Goal: Task Accomplishment & Management: Manage account settings

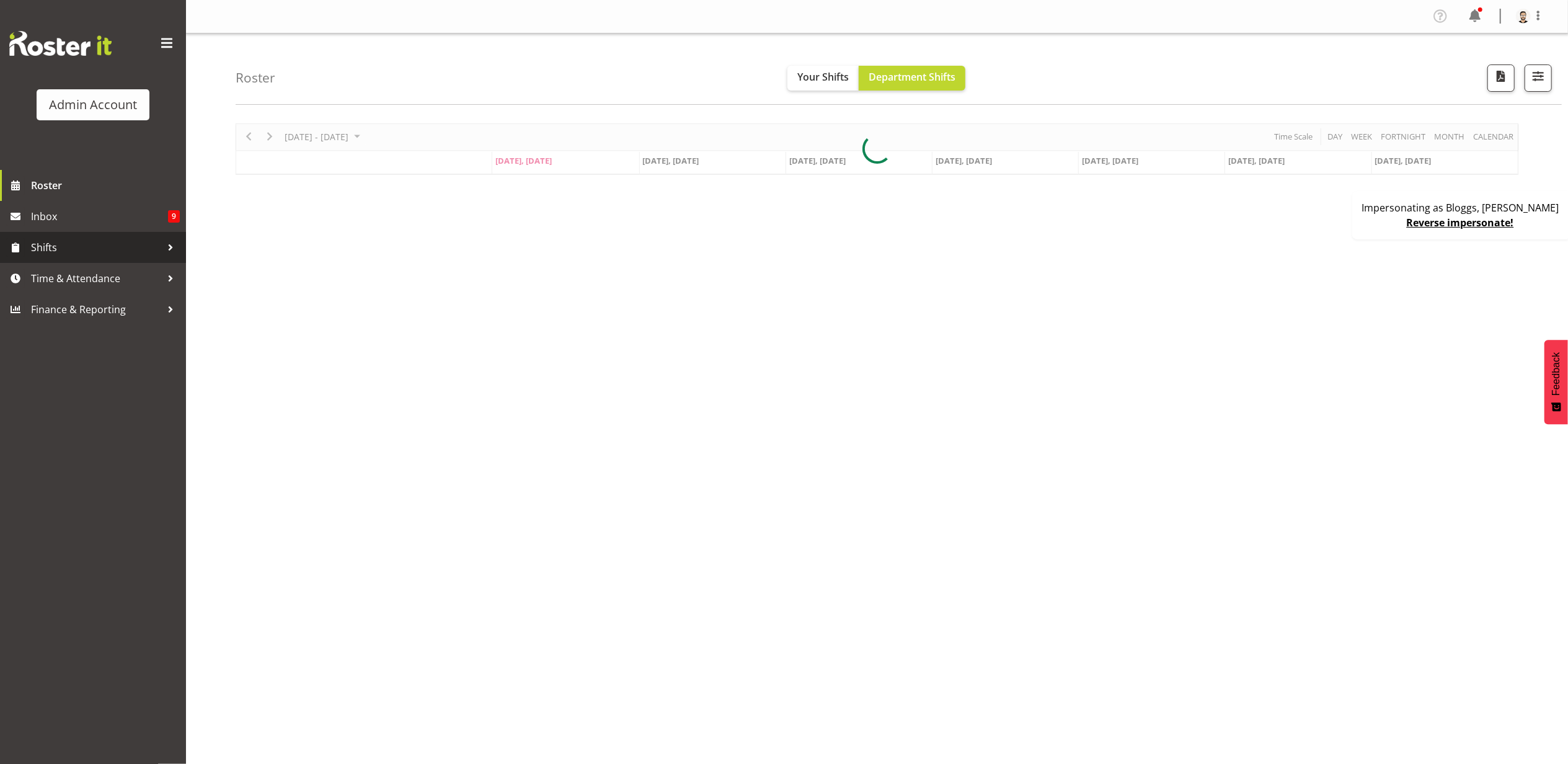
click at [109, 249] on span "Shifts" at bounding box center [96, 248] width 131 height 19
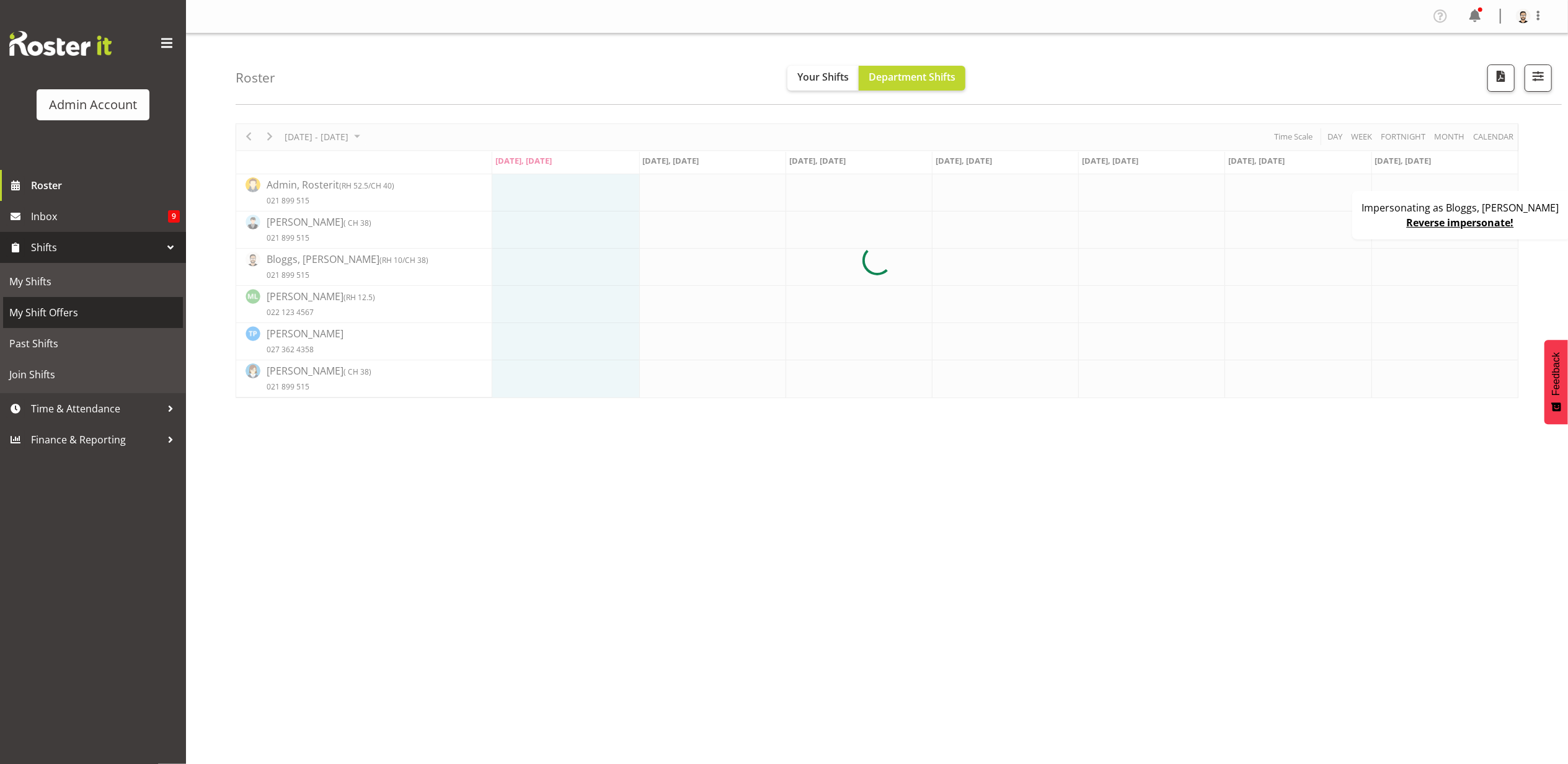
click at [91, 311] on span "My Shift Offers" at bounding box center [93, 313] width 167 height 19
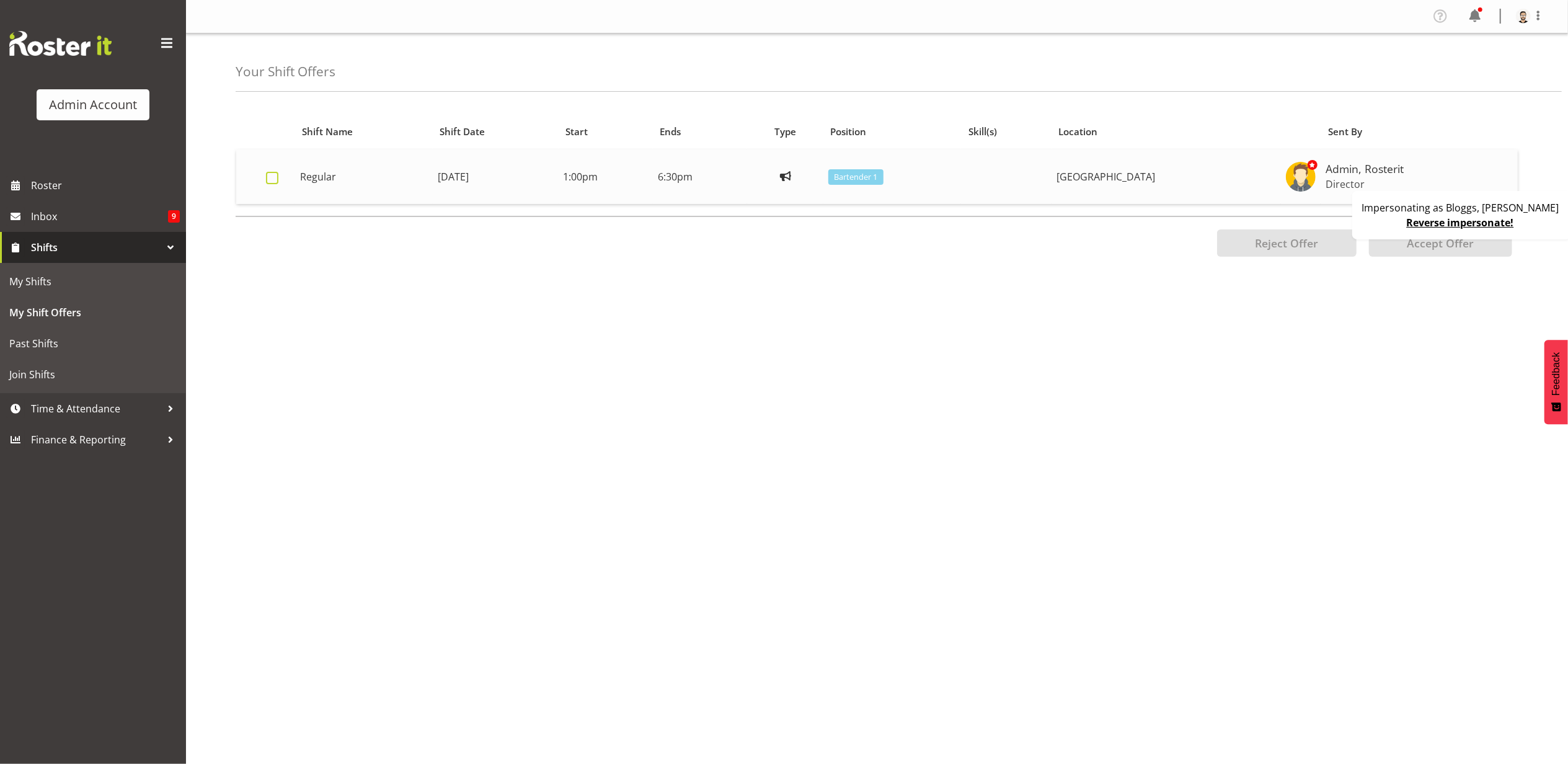
click at [271, 180] on span at bounding box center [272, 178] width 13 height 13
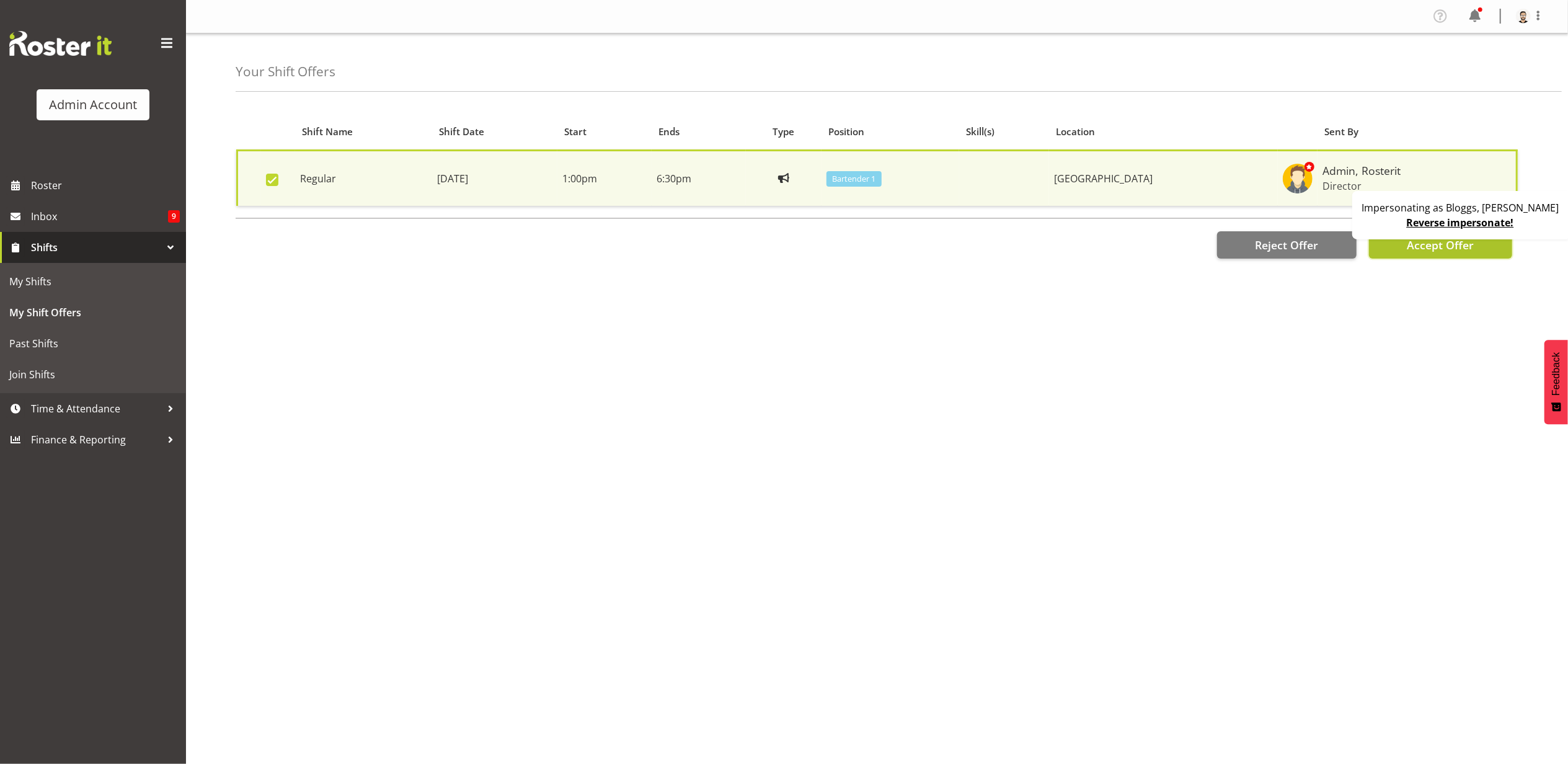
click at [1414, 249] on span "Accept Offer" at bounding box center [1441, 245] width 67 height 15
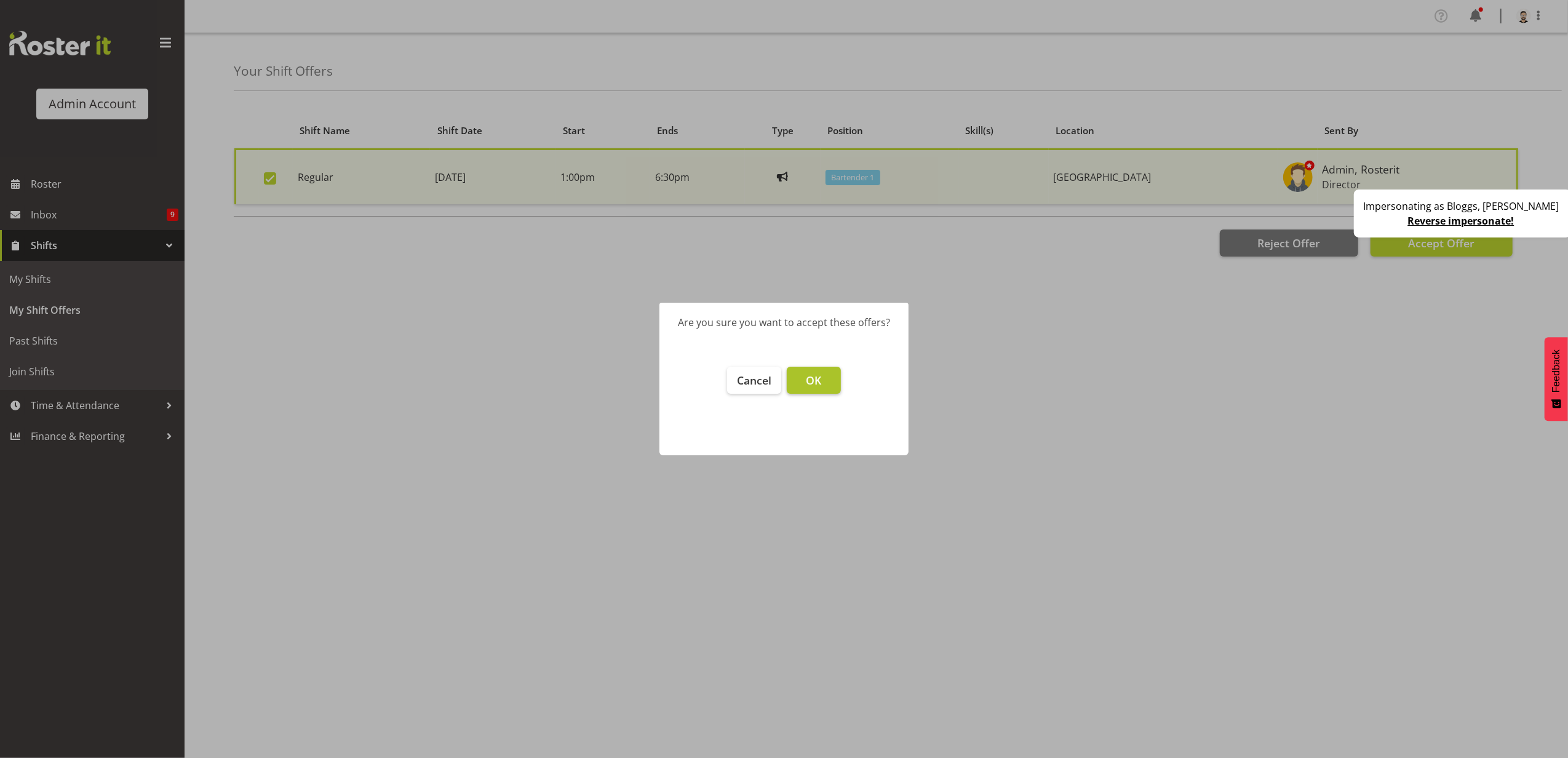
click at [822, 376] on button "OK" at bounding box center [814, 380] width 54 height 27
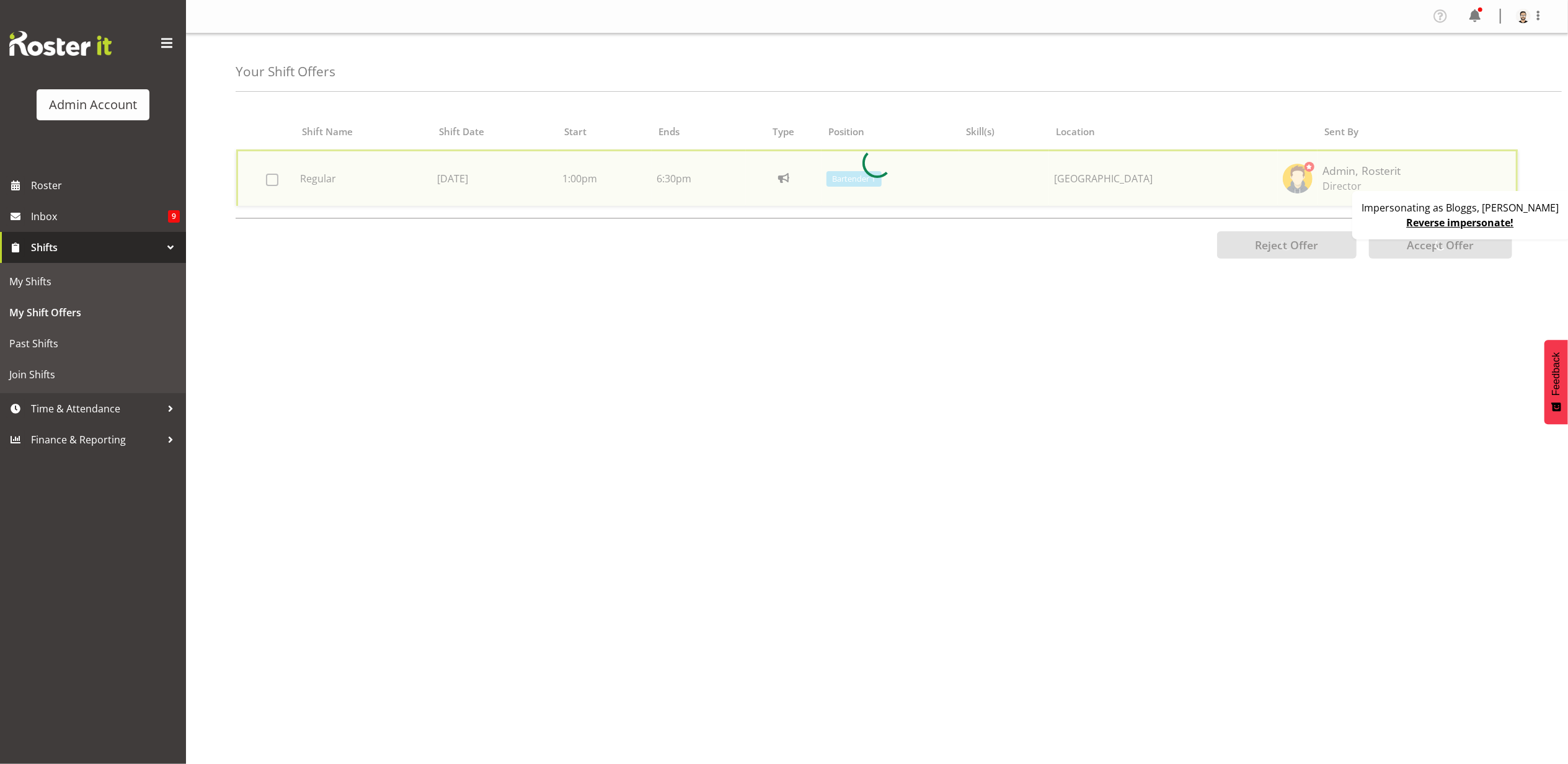
checkbox input "false"
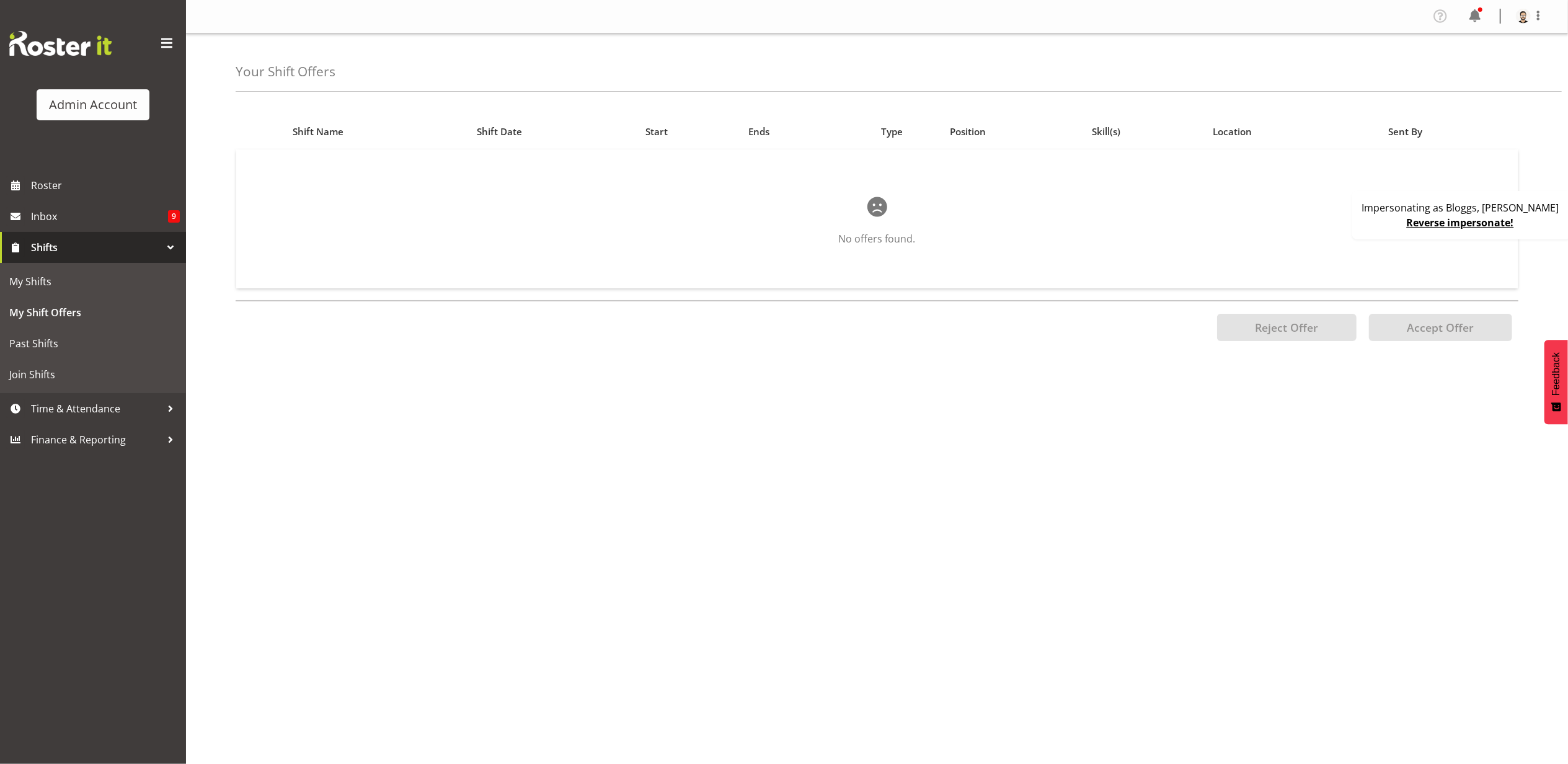
click at [1447, 222] on link "Reverse impersonate!" at bounding box center [1460, 222] width 107 height 13
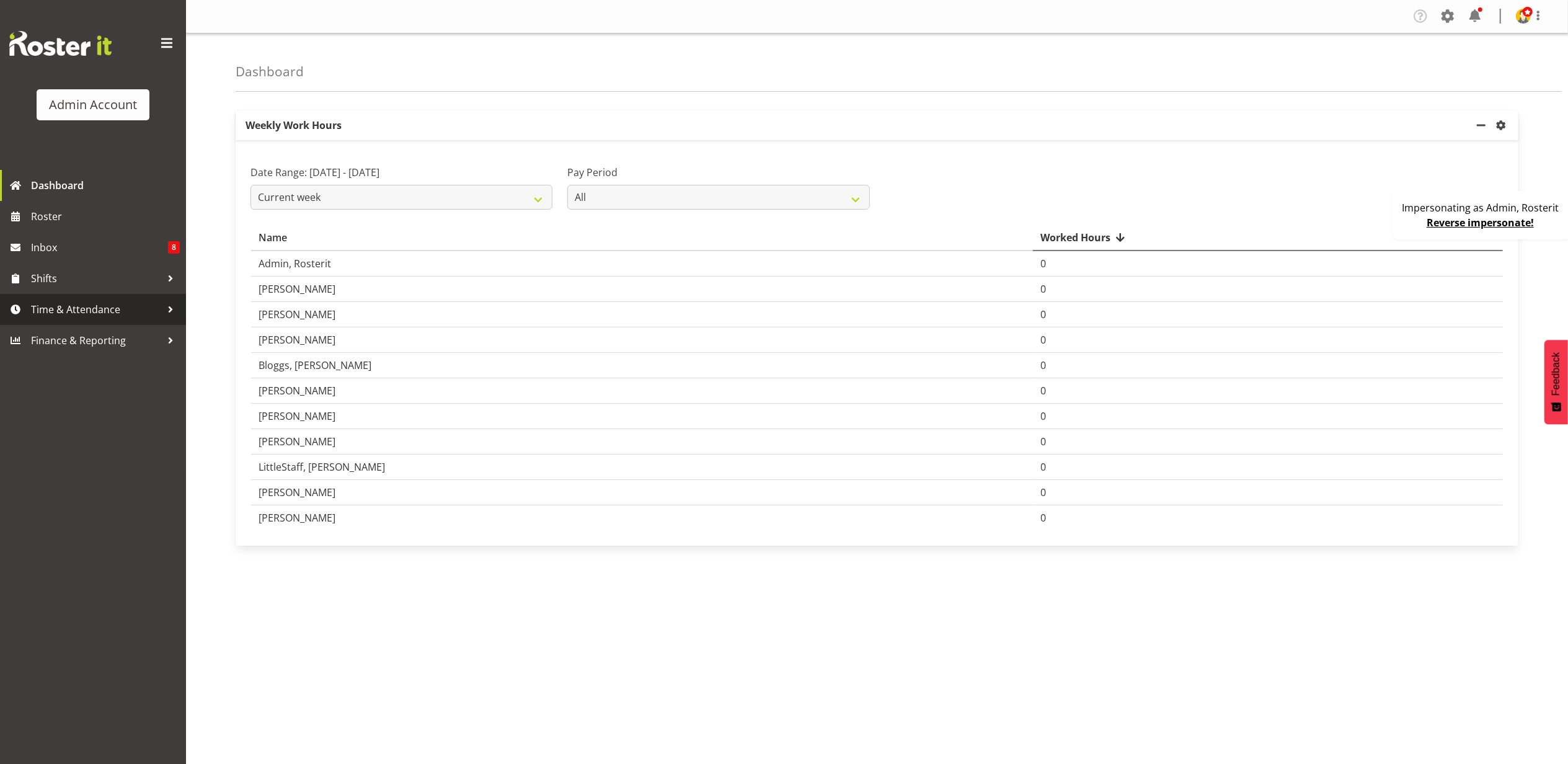
click at [105, 306] on span "Time & Attendance" at bounding box center [96, 310] width 131 height 19
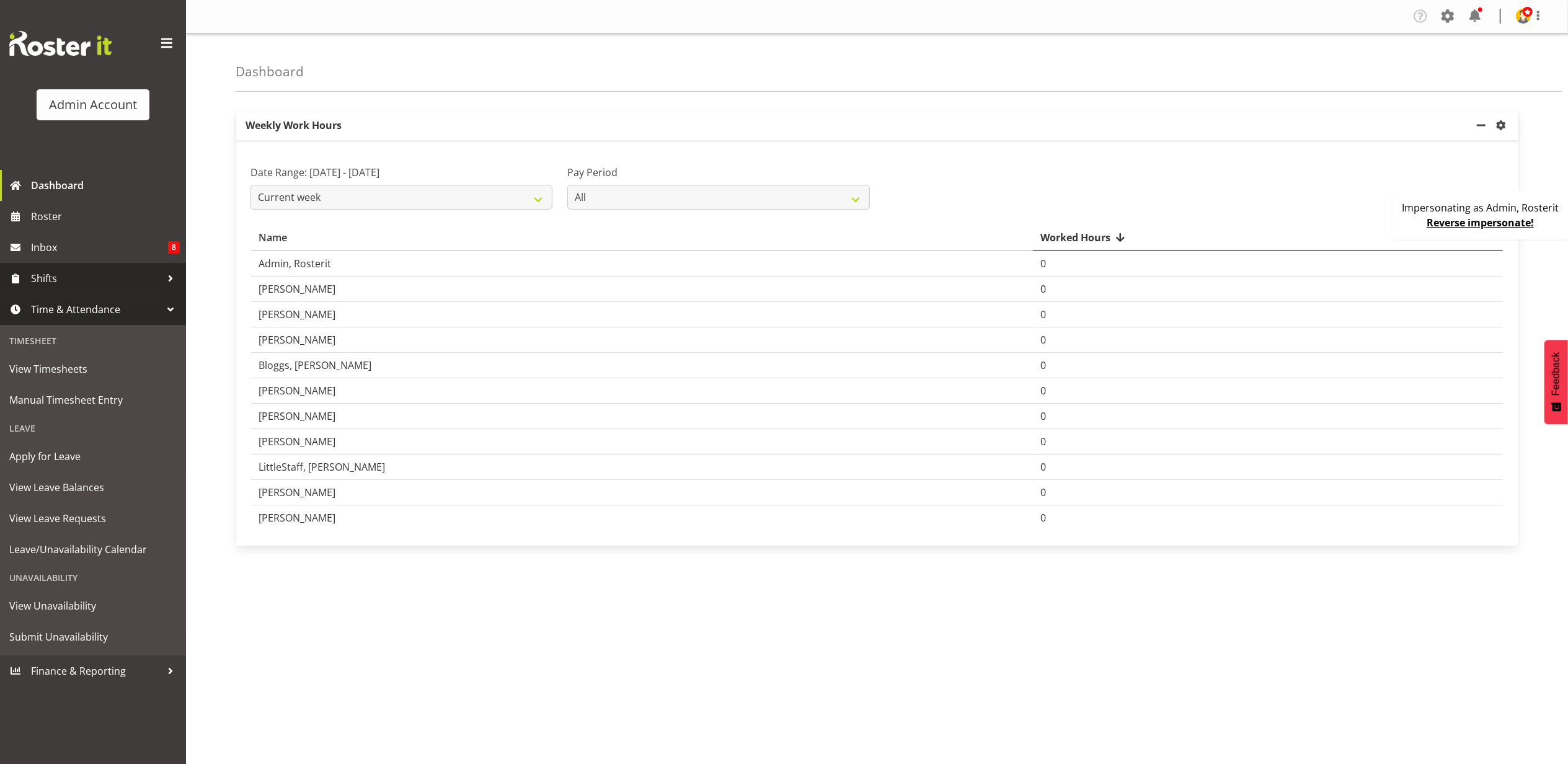
click at [77, 275] on span "Shifts" at bounding box center [96, 278] width 131 height 19
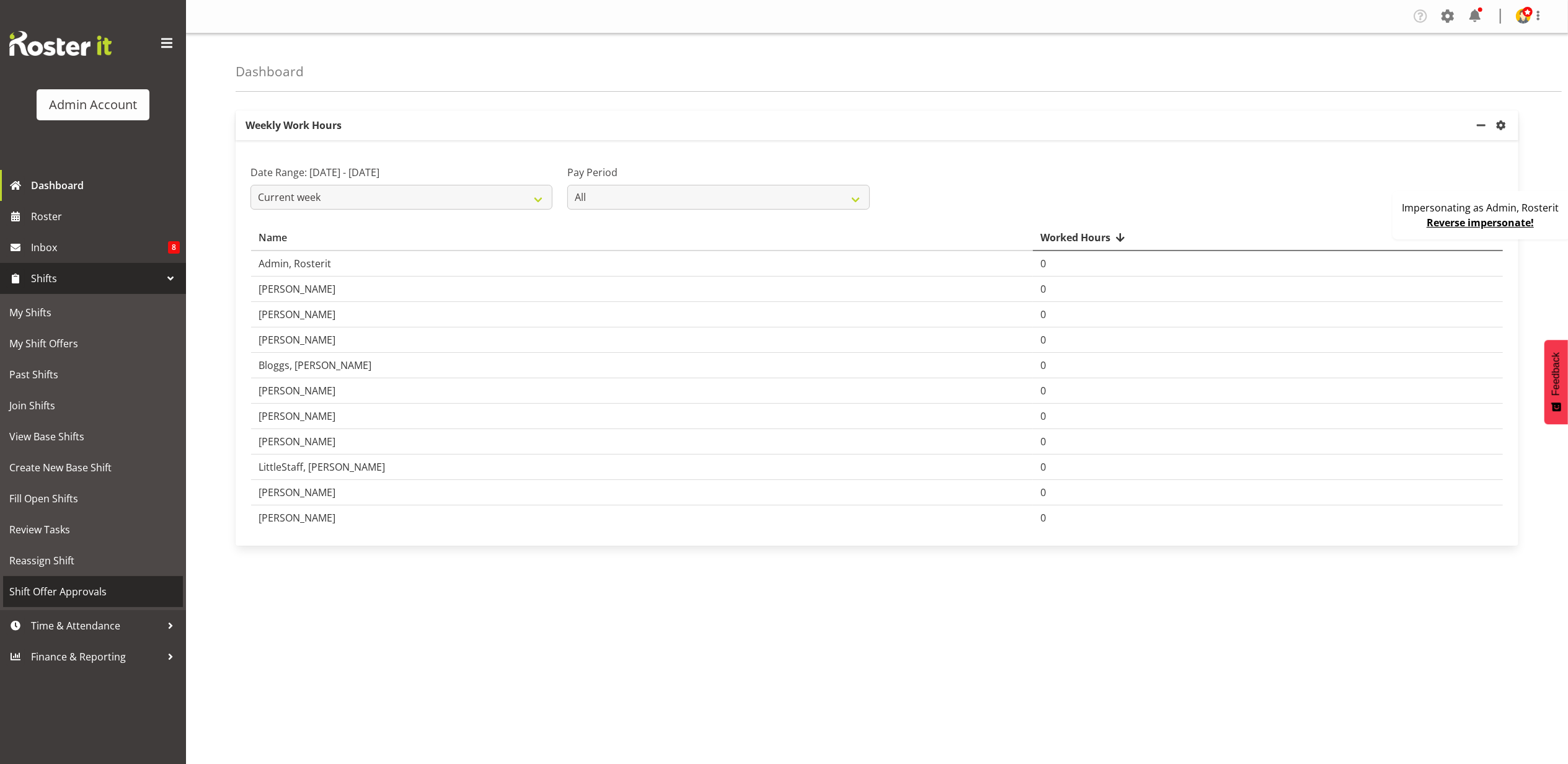
click at [75, 594] on span "Shift Offer Approvals" at bounding box center [93, 592] width 167 height 19
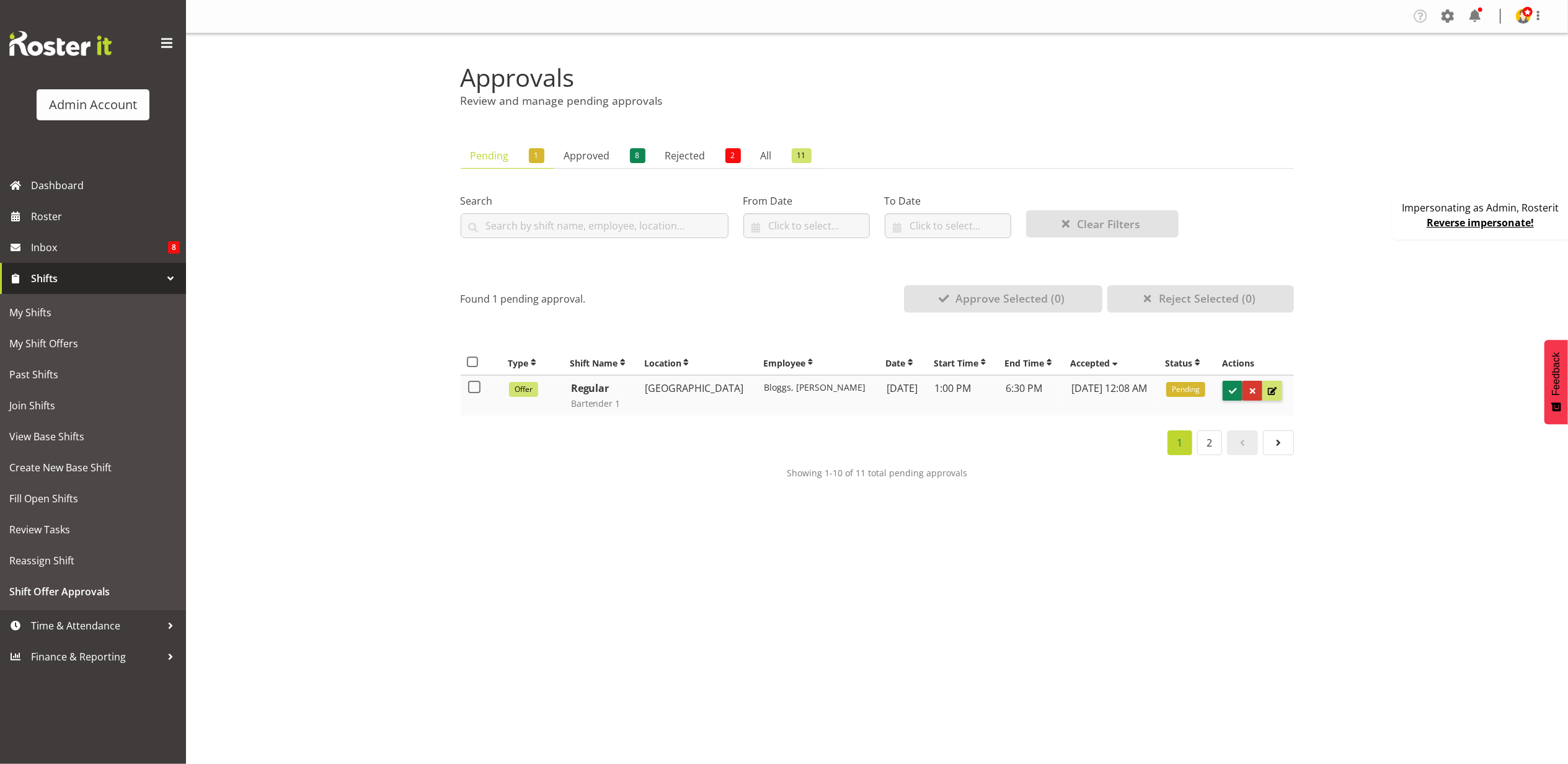
click at [477, 395] on td at bounding box center [481, 396] width 41 height 41
click at [475, 392] on span at bounding box center [474, 387] width 13 height 13
click at [475, 392] on input "checkbox" at bounding box center [472, 387] width 8 height 8
checkbox input "true"
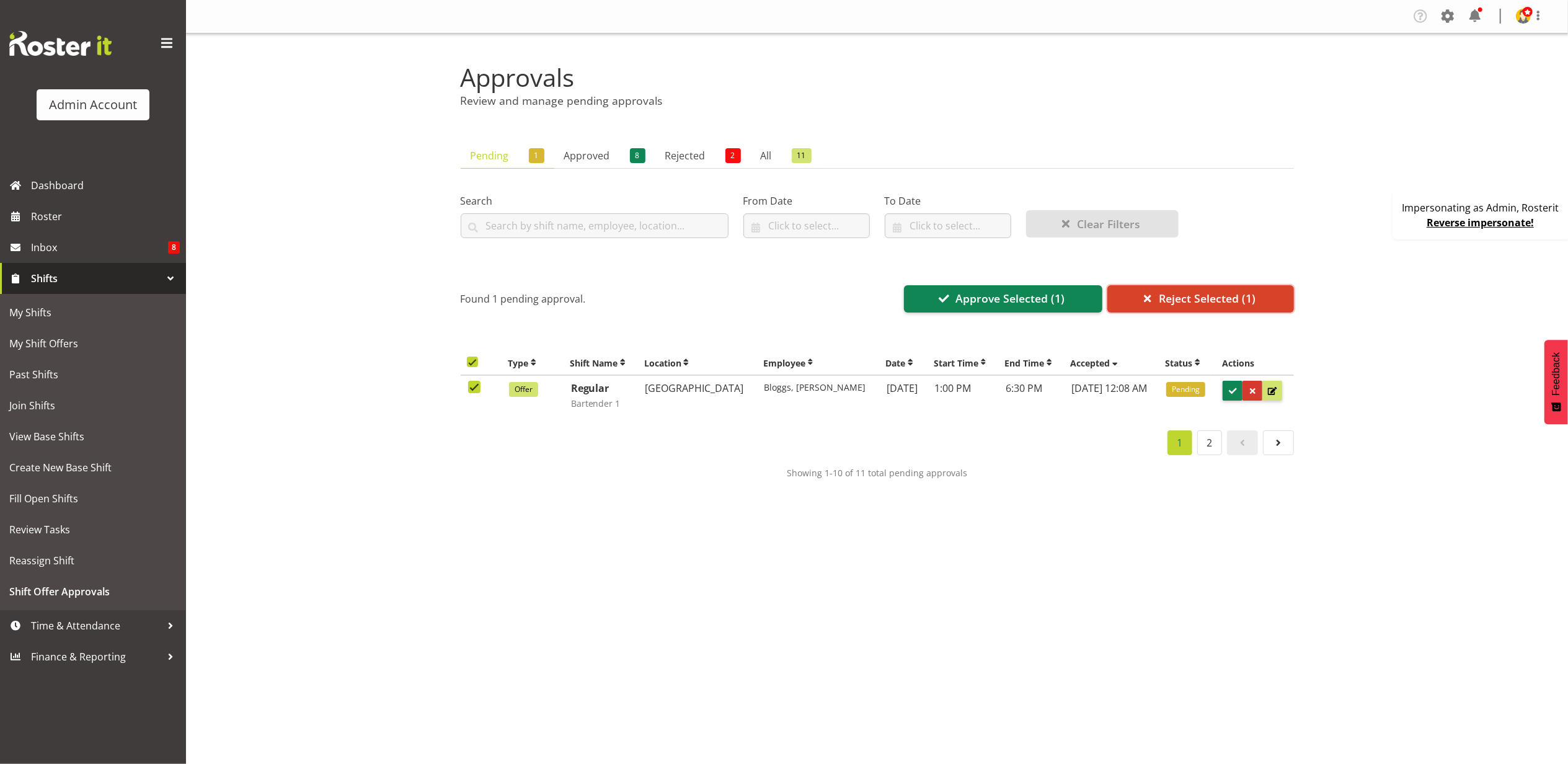
click at [1176, 302] on span "Reject Selected (1)" at bounding box center [1208, 298] width 97 height 16
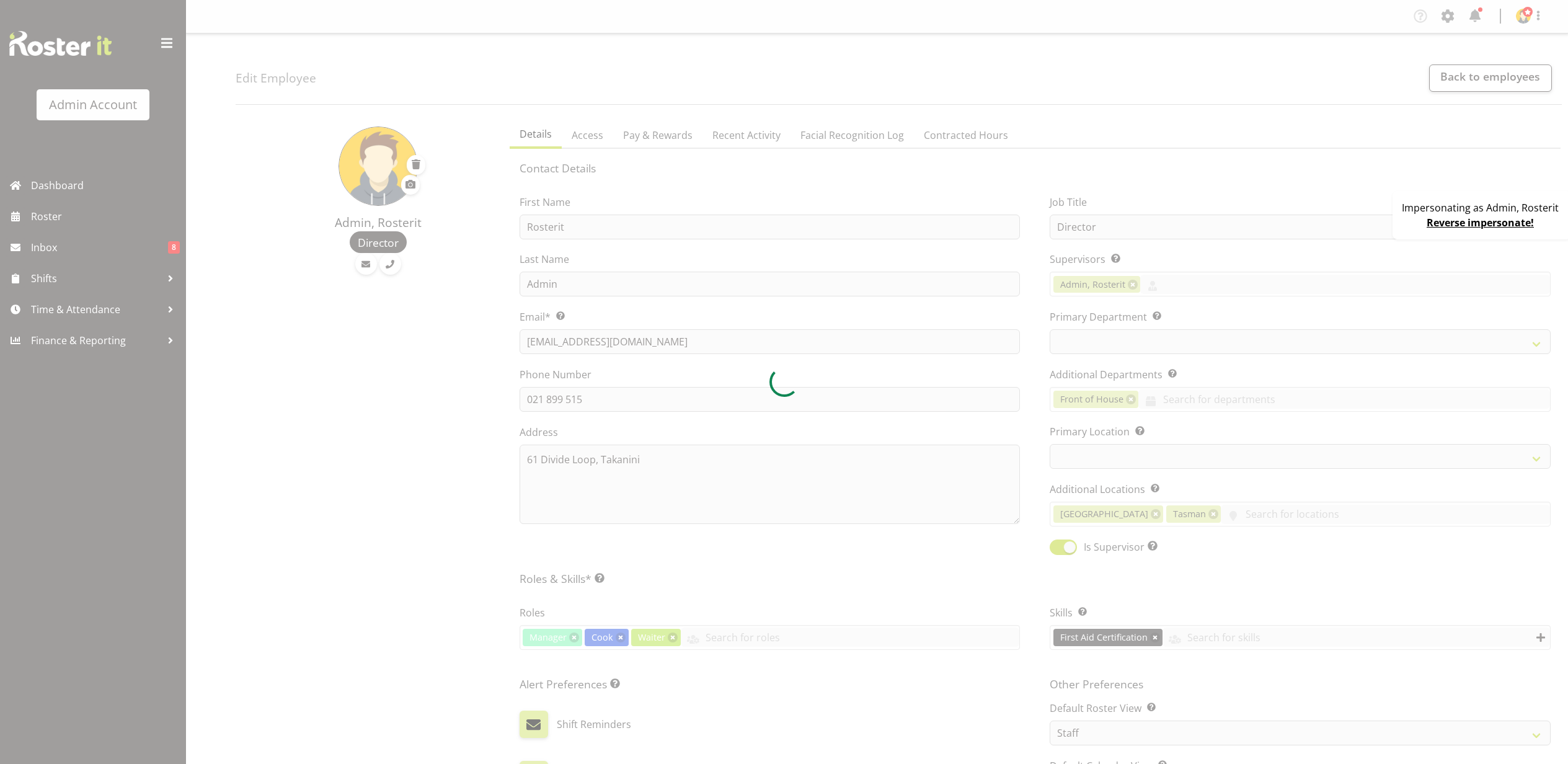
select select "TimelineWeek"
select select "1"
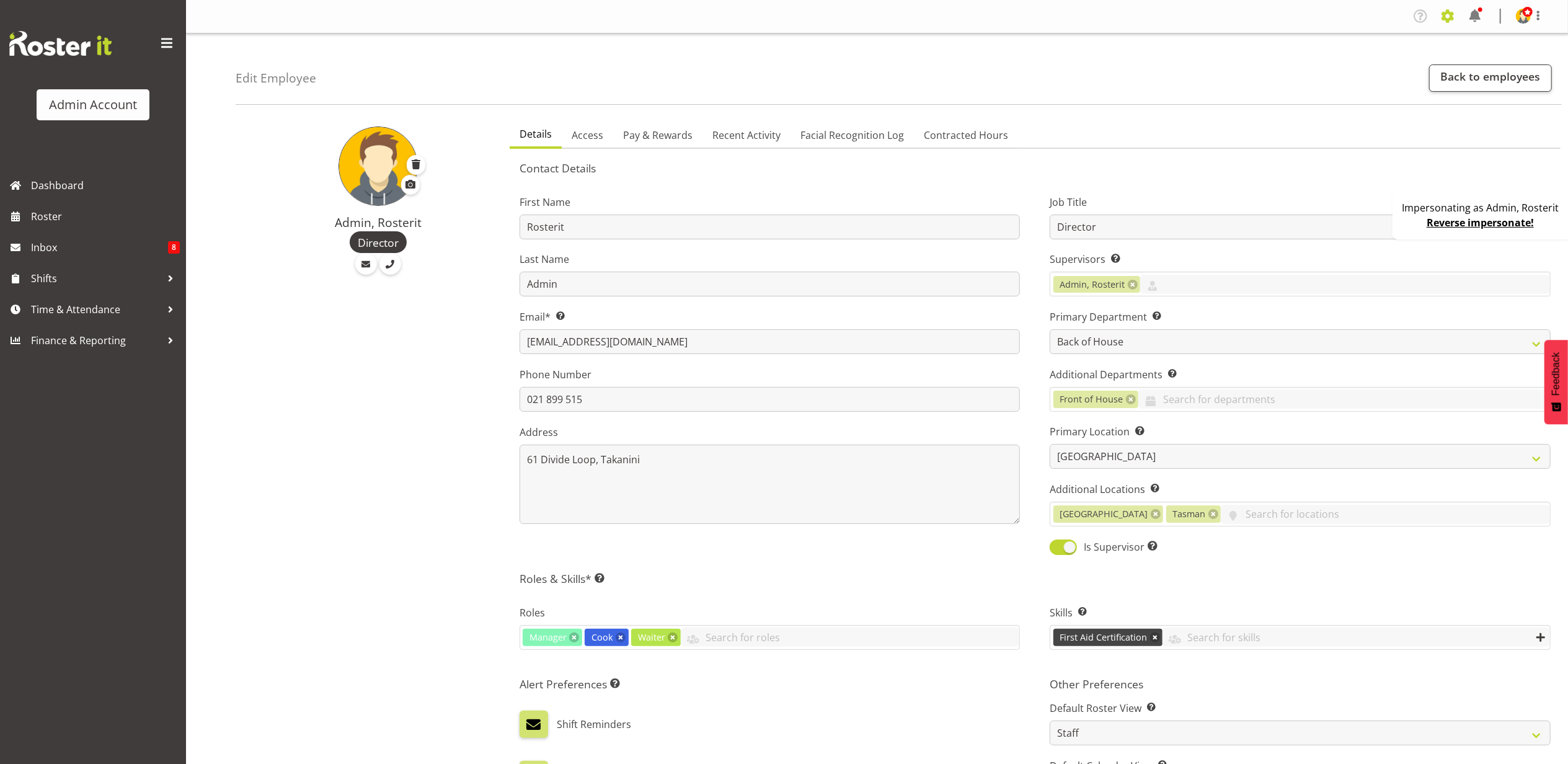
click at [1449, 16] on span at bounding box center [1448, 16] width 20 height 20
click at [1366, 41] on link "Company Settings" at bounding box center [1372, 45] width 172 height 23
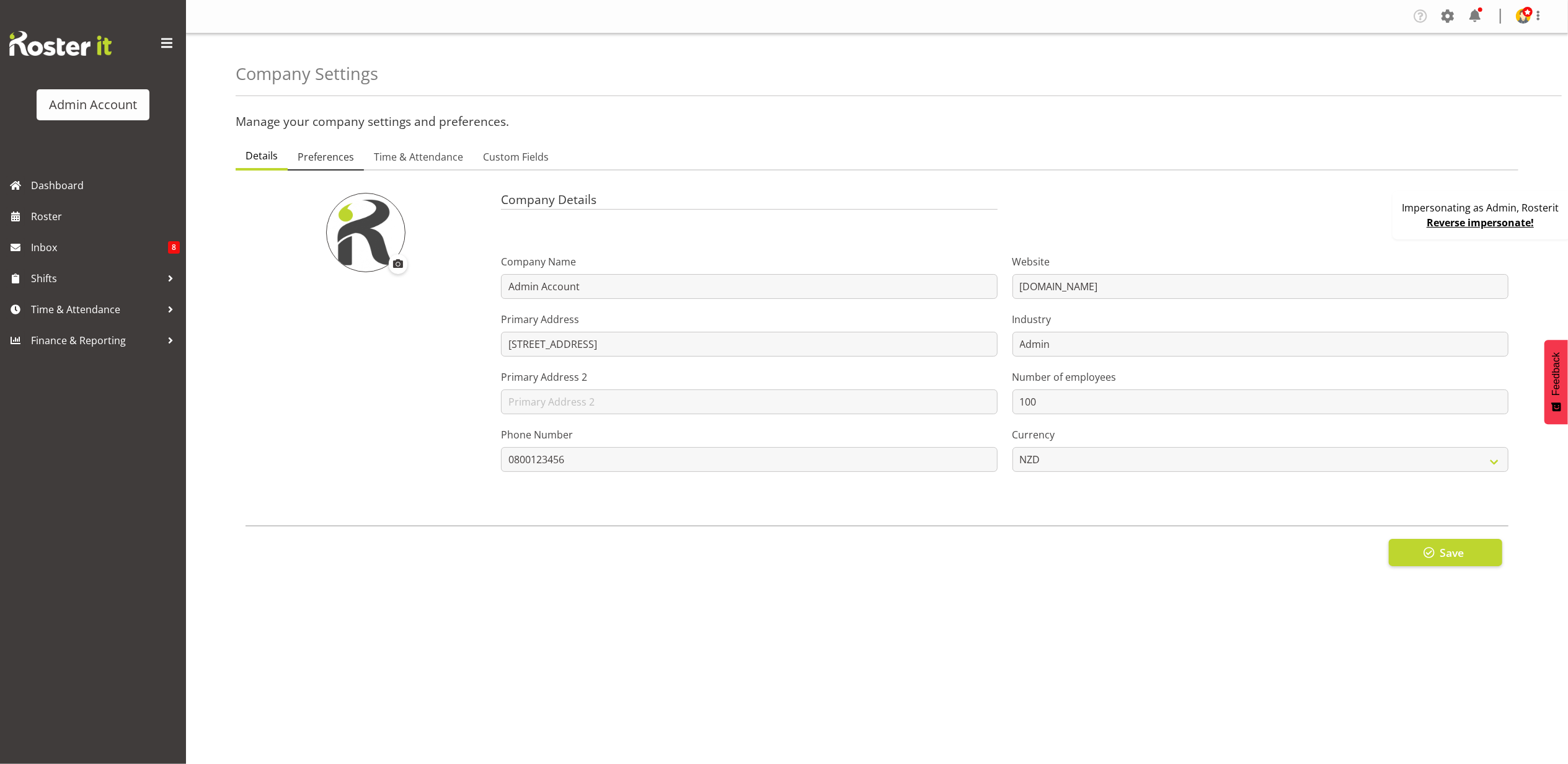
click at [330, 163] on span "Preferences" at bounding box center [326, 156] width 56 height 15
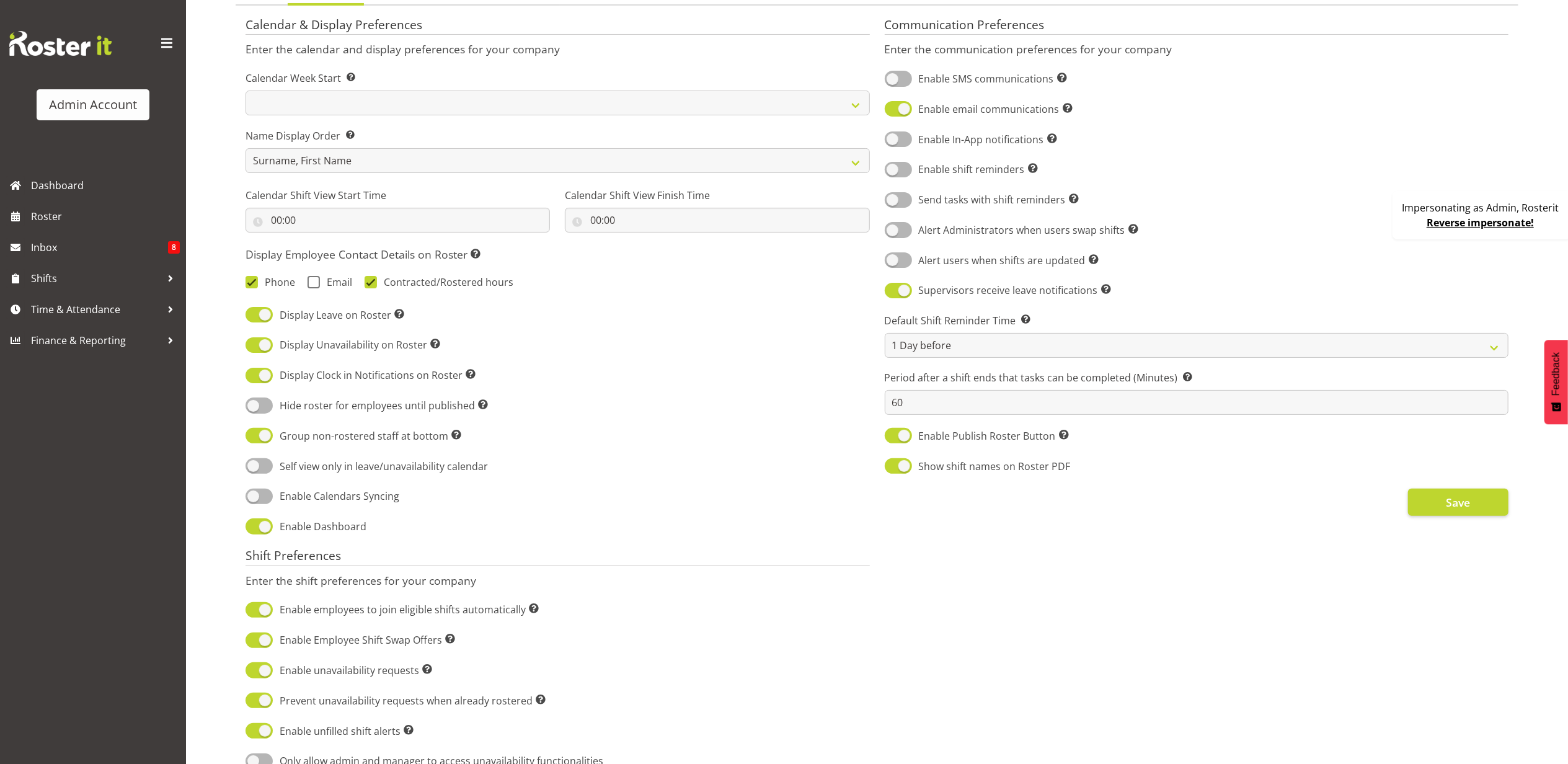
scroll to position [248, 0]
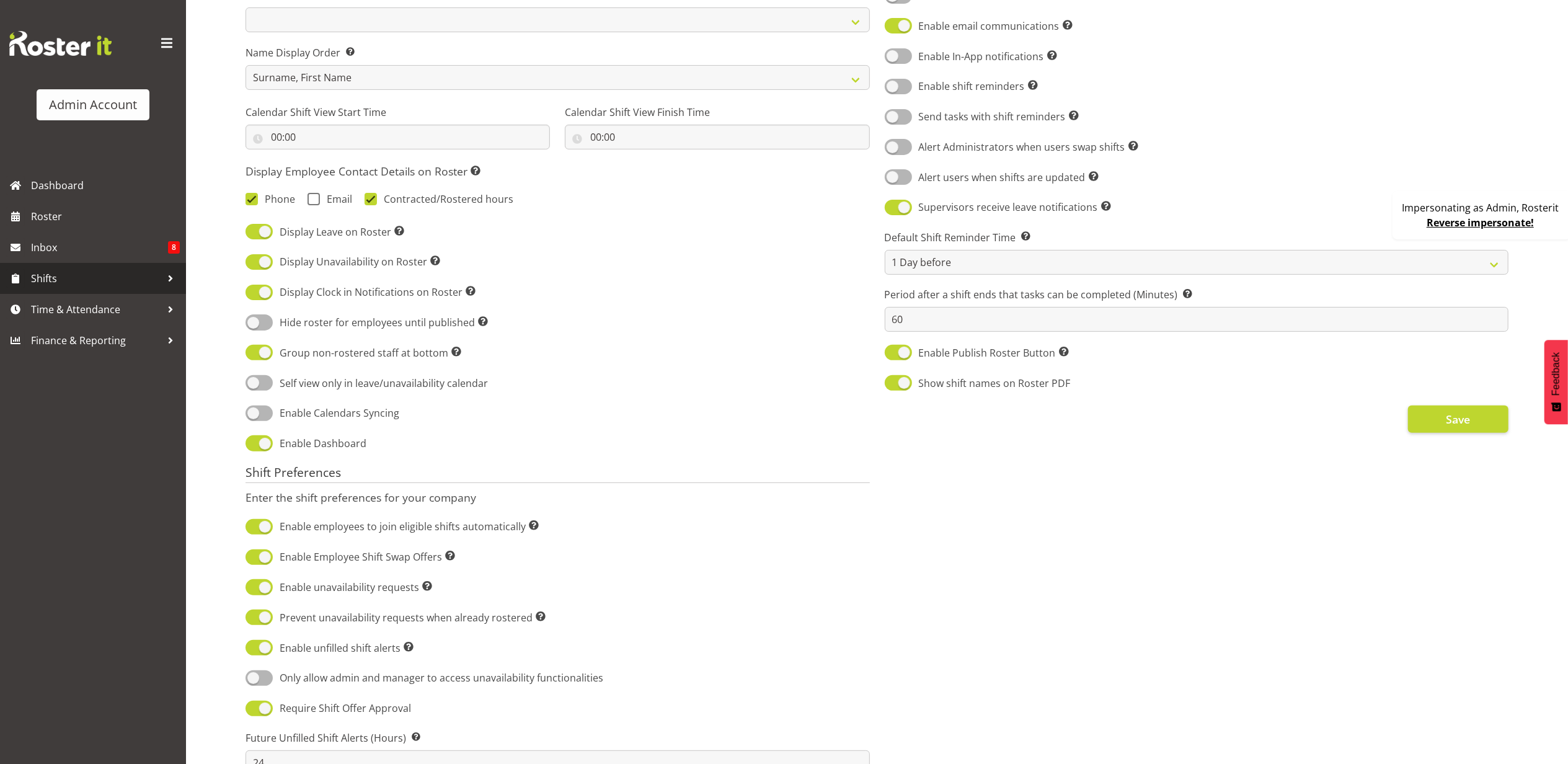
click at [123, 271] on span "Shifts" at bounding box center [96, 278] width 131 height 19
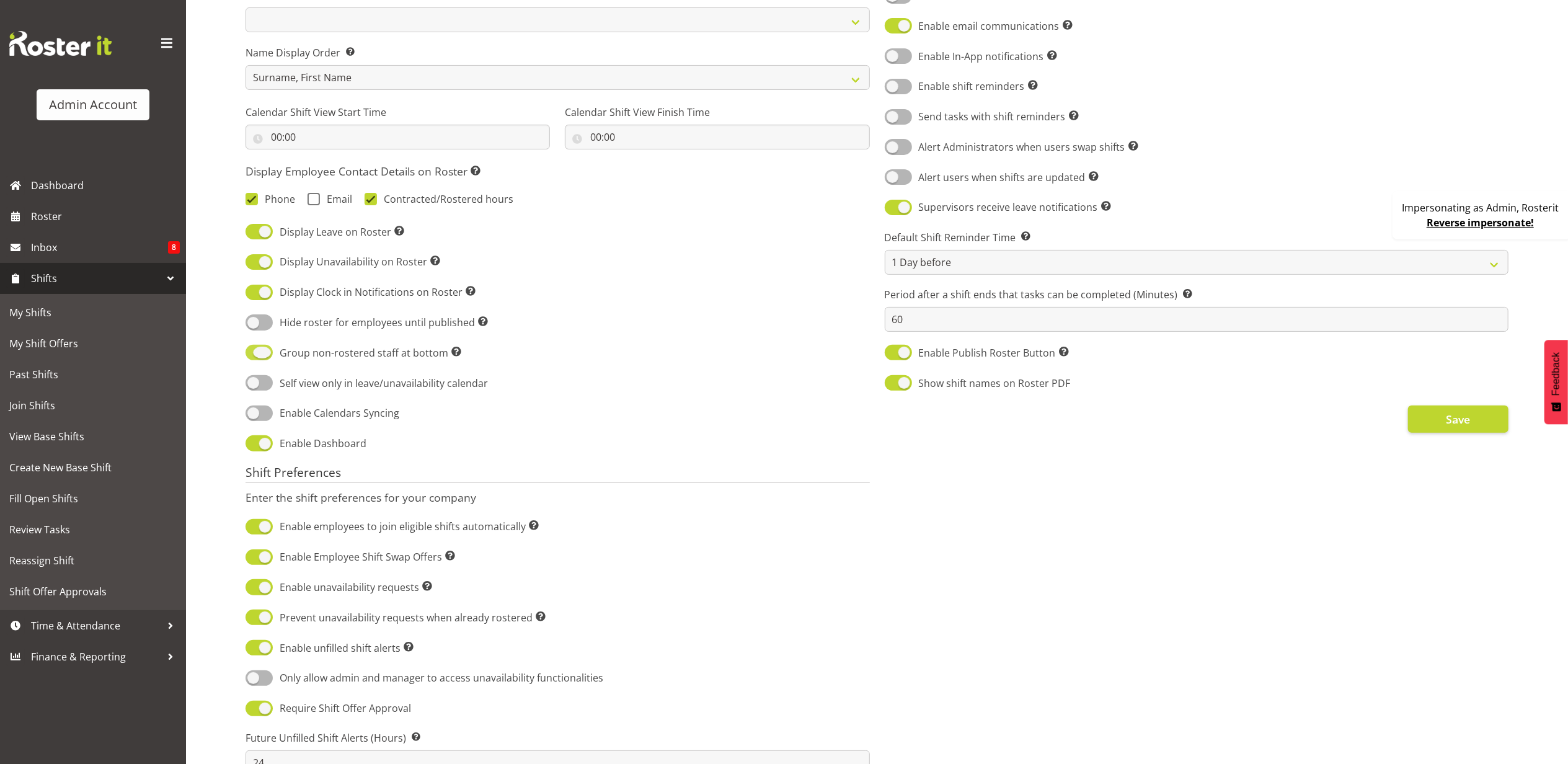
drag, startPoint x: 442, startPoint y: 359, endPoint x: 381, endPoint y: 359, distance: 61.0
click at [381, 359] on span "Group non-rostered staff at bottom Groups employees without roster entries at t…" at bounding box center [367, 353] width 188 height 15
click at [253, 357] on input "Group non-rostered staff at bottom Groups employees without roster entries at t…" at bounding box center [249, 353] width 8 height 8
click at [248, 360] on span at bounding box center [259, 353] width 27 height 16
click at [248, 357] on input "Group non-rostered staff at bottom Groups employees without roster entries at t…" at bounding box center [249, 353] width 8 height 8
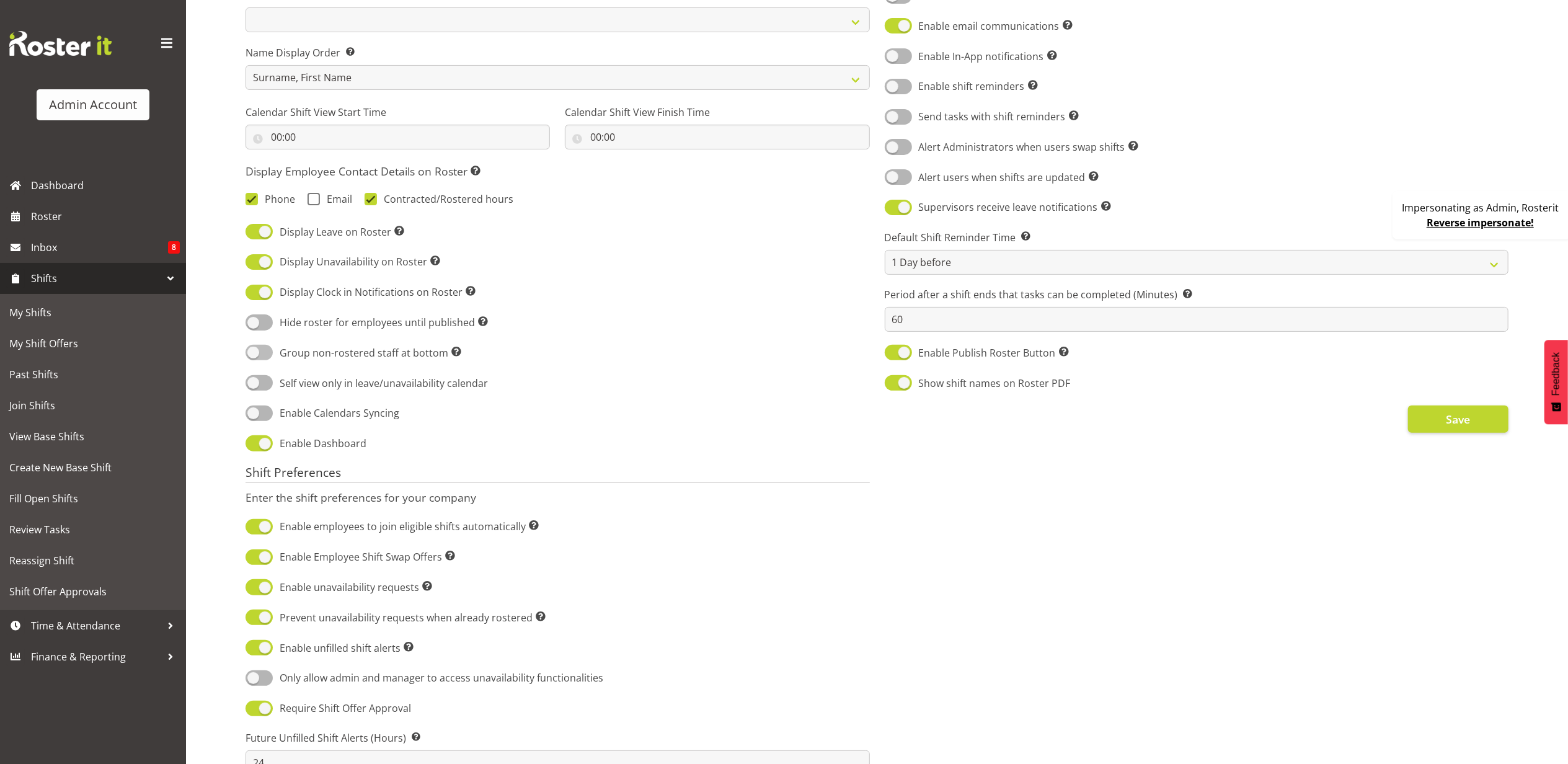
checkbox input "true"
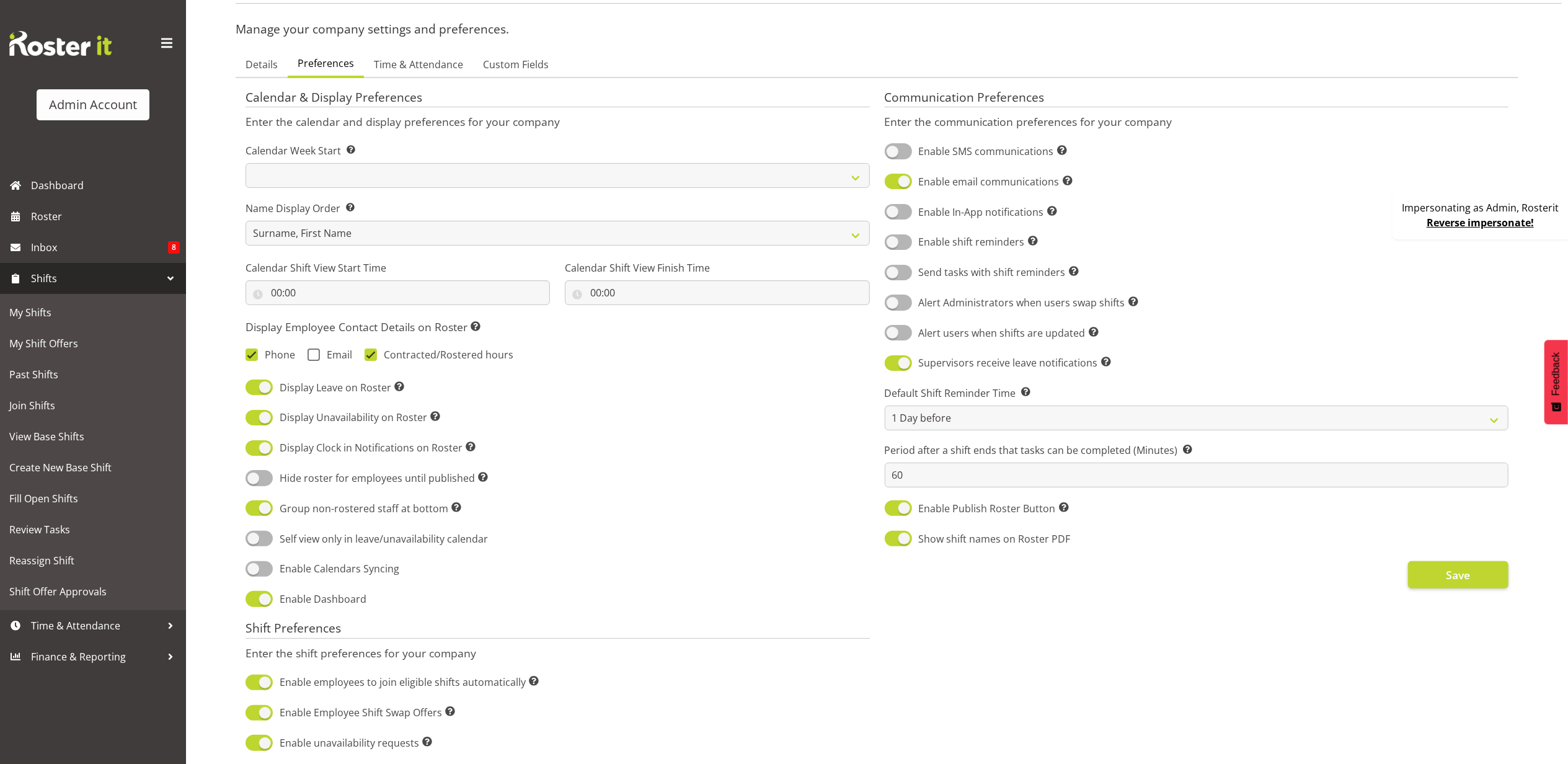
scroll to position [0, 0]
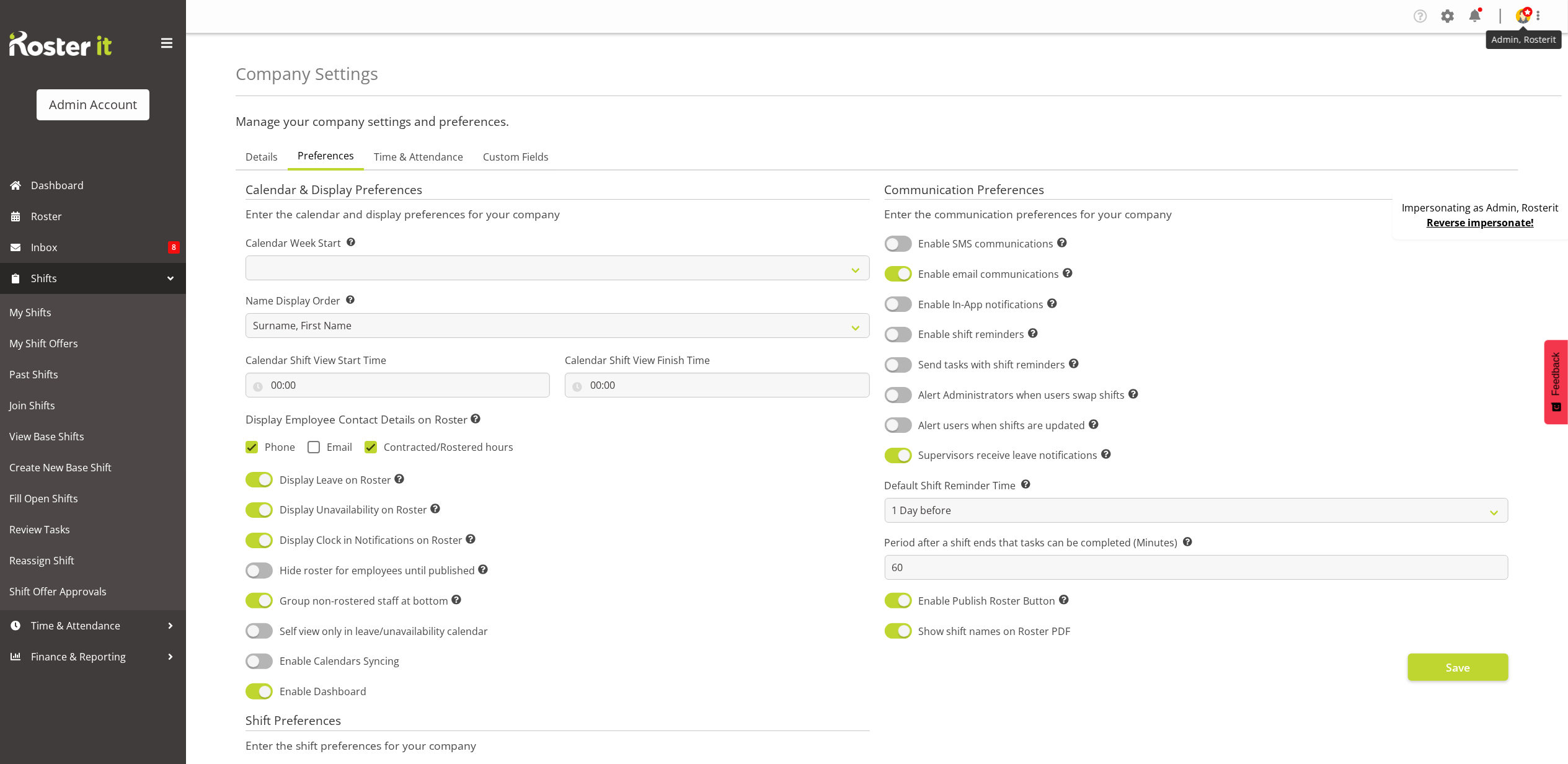
click at [1528, 16] on span at bounding box center [1527, 12] width 10 height 10
click at [1477, 42] on link "Profile" at bounding box center [1486, 42] width 119 height 23
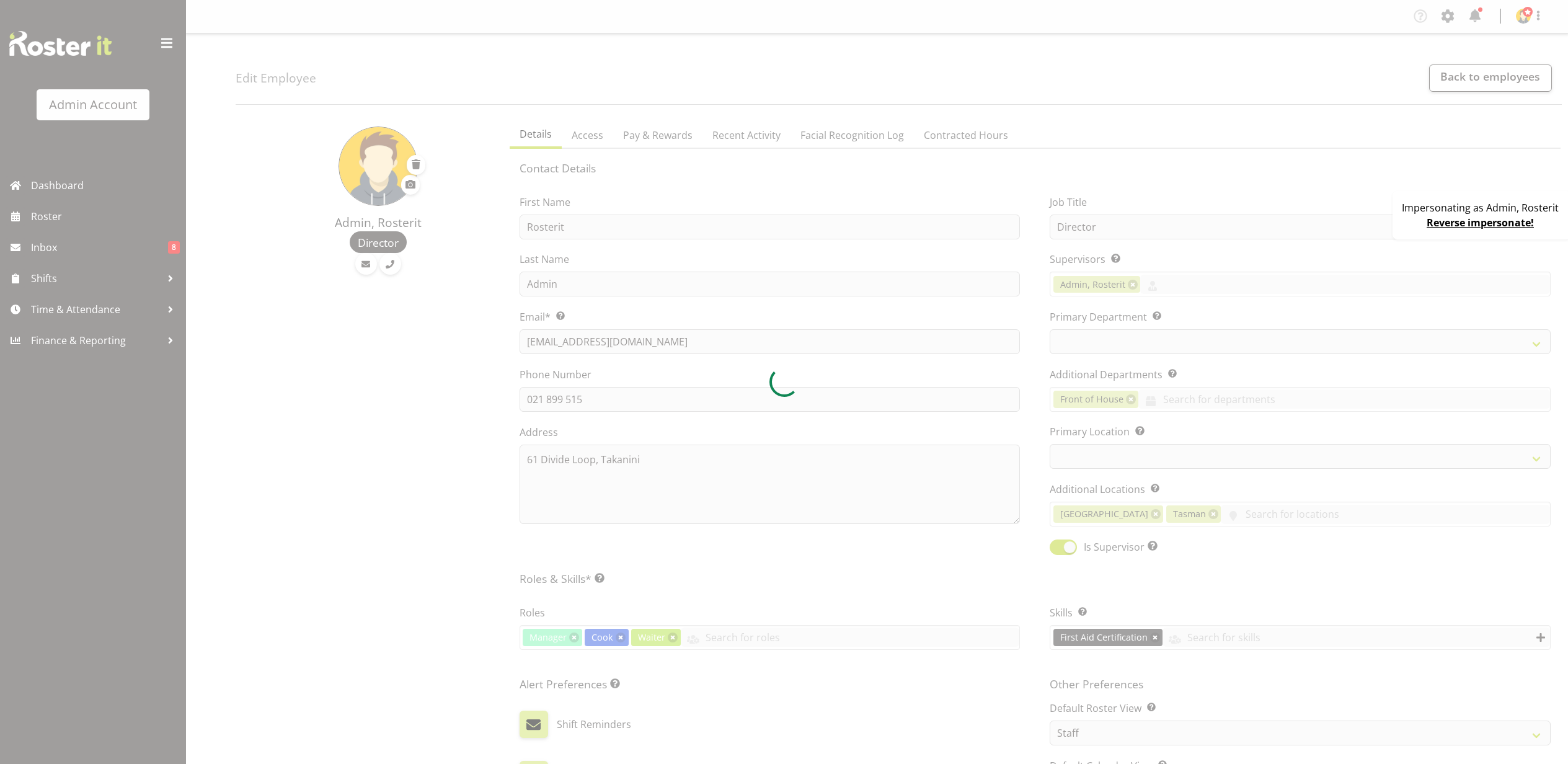
select select "TimelineWeek"
select select
select select "1"
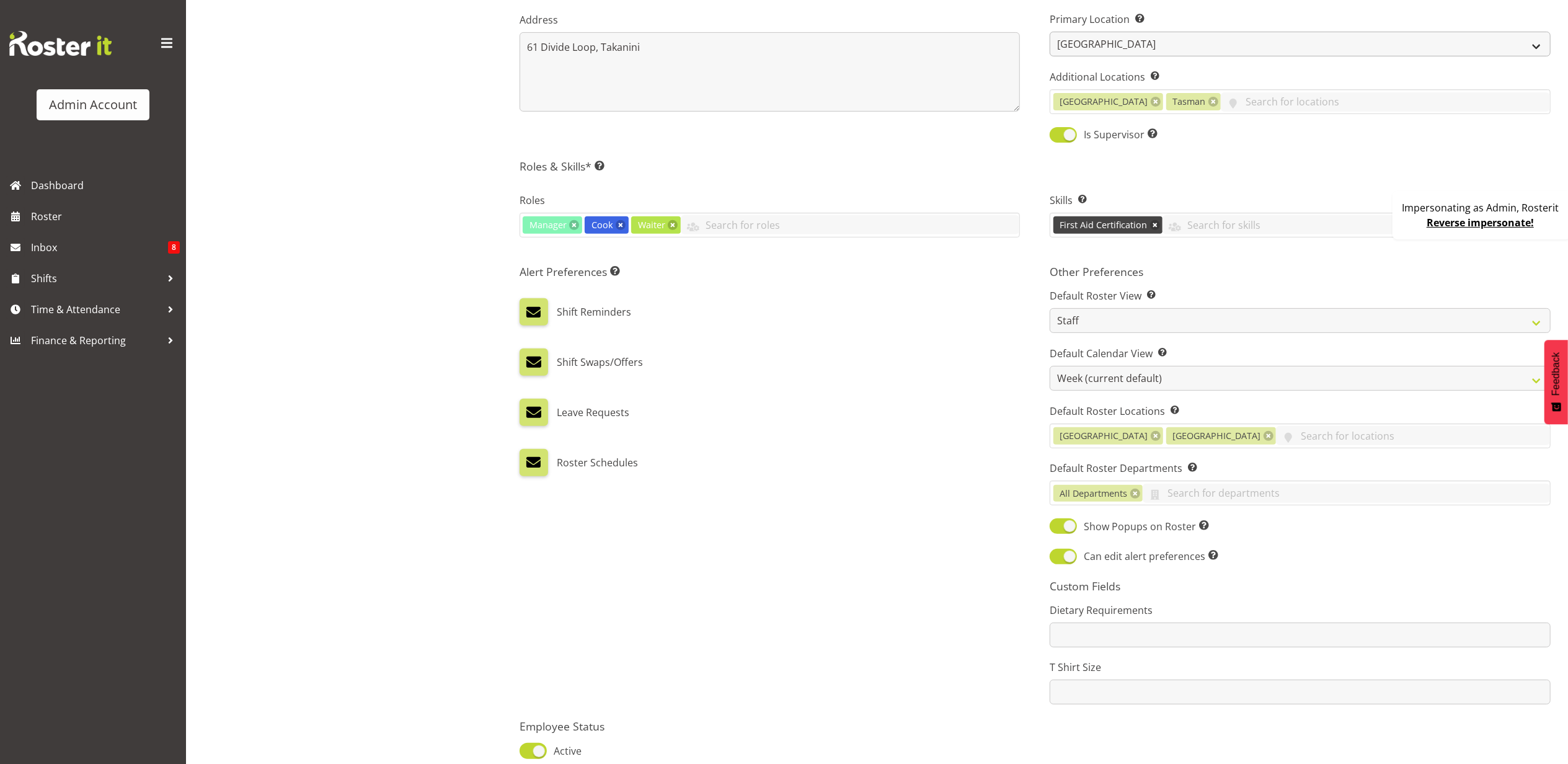
scroll to position [413, 0]
click at [1137, 324] on select "Staff Role Shift - Horizontal Shift - Vertical Staff - Location" at bounding box center [1300, 320] width 501 height 25
click at [1140, 318] on select "Staff Role Shift - Horizontal Shift - Vertical Staff - Location" at bounding box center [1300, 320] width 501 height 25
click at [1129, 370] on select "Day Timeline Day Week (current default) Timeline Week Fortnight Month Calendar" at bounding box center [1300, 378] width 501 height 25
click at [896, 378] on div "Alert Preferences Specifies what type(s) of communication the employee will rec…" at bounding box center [770, 483] width 531 height 454
